Goal: Task Accomplishment & Management: Manage account settings

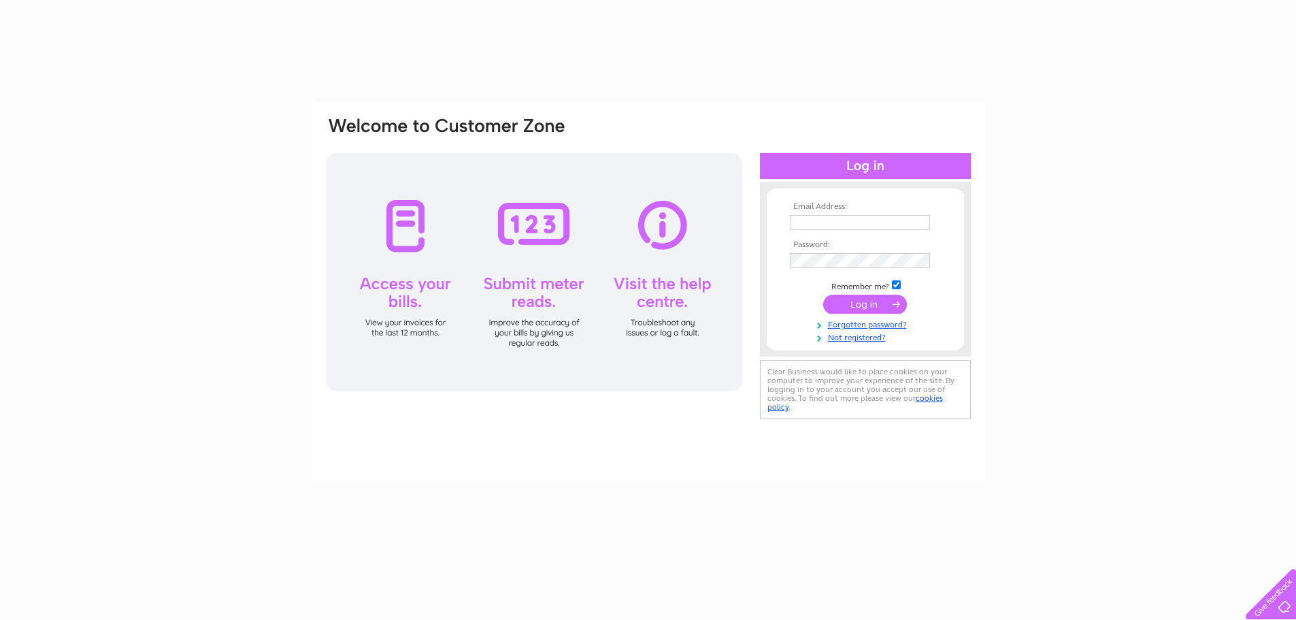
type input "[EMAIL_ADDRESS][DOMAIN_NAME]"
click at [869, 301] on input "submit" at bounding box center [865, 304] width 84 height 19
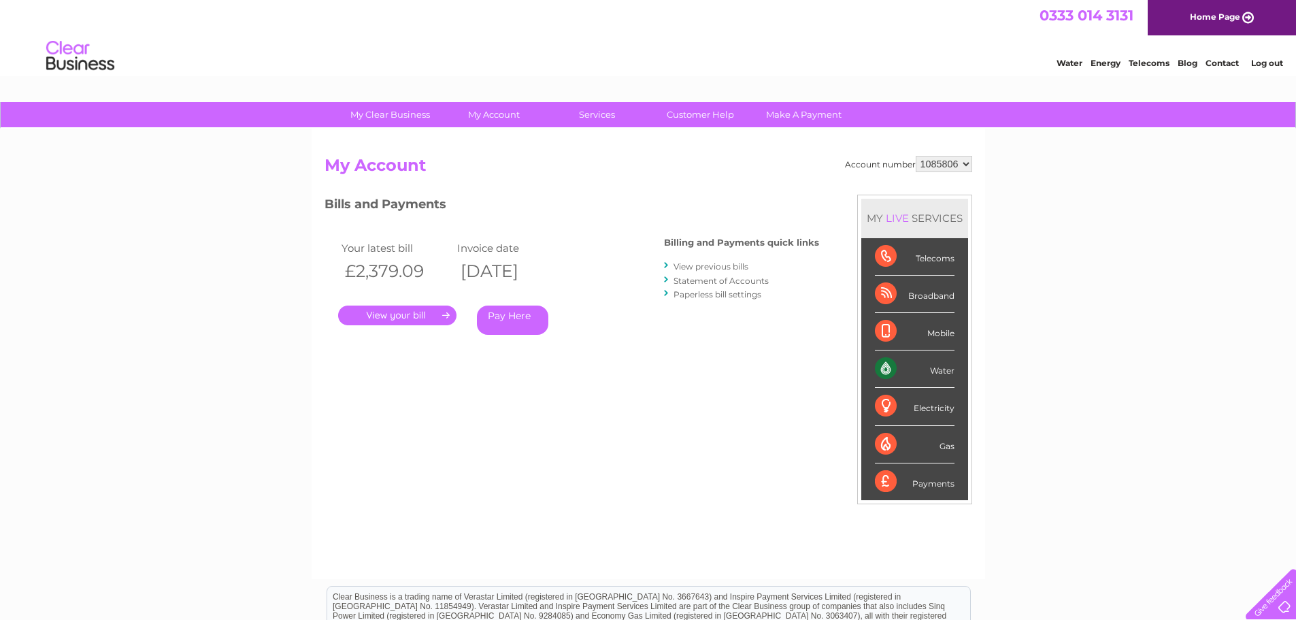
click at [398, 320] on link "." at bounding box center [397, 315] width 118 height 20
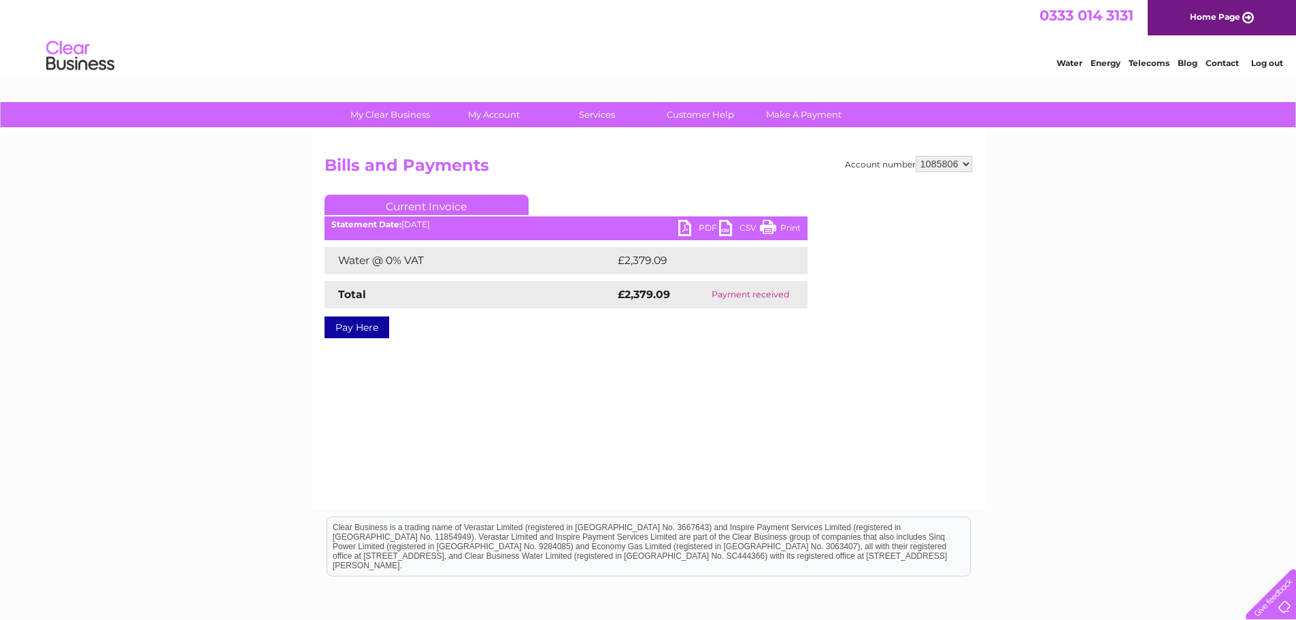
click at [695, 227] on link "PDF" at bounding box center [698, 230] width 41 height 20
